Goal: Find specific page/section: Find specific page/section

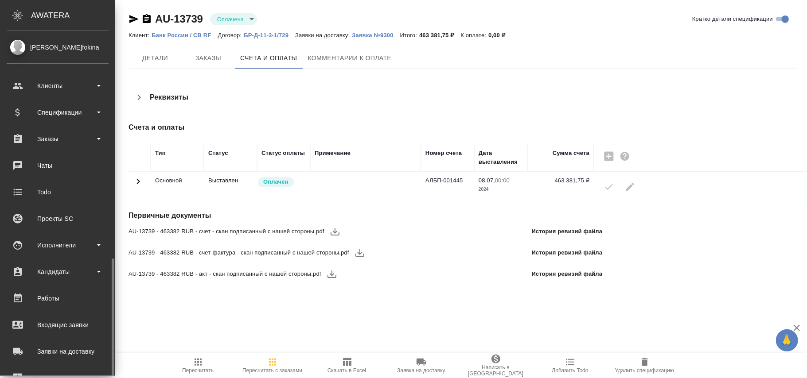
scroll to position [132, 0]
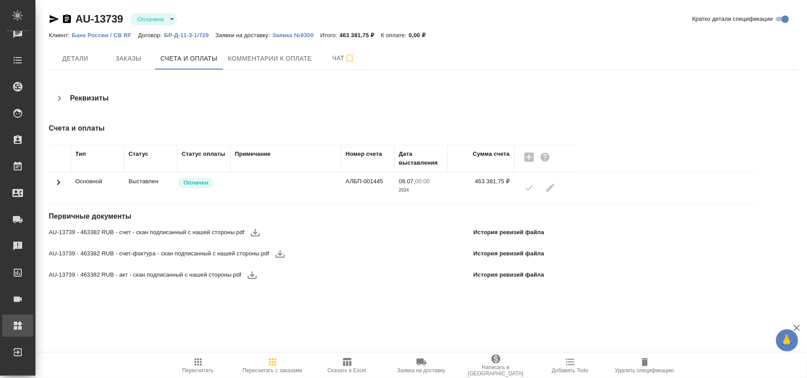
click at [33, 315] on link "Администрирование" at bounding box center [17, 326] width 31 height 22
